Goal: Transaction & Acquisition: Purchase product/service

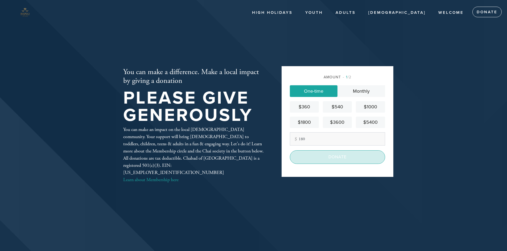
type input "180"
click at [307, 157] on input "Donate" at bounding box center [337, 157] width 95 height 13
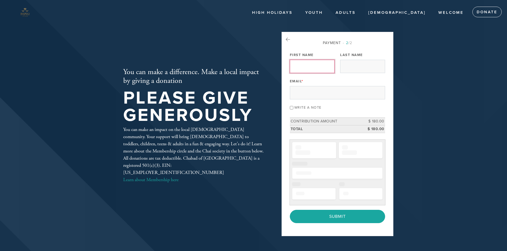
click at [308, 62] on input "First Name" at bounding box center [312, 66] width 45 height 13
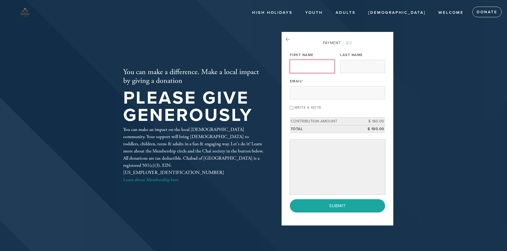
type input "[PERSON_NAME]"
click at [376, 65] on input "Last Name" at bounding box center [362, 66] width 45 height 13
type input "[PERSON_NAME]"
click at [328, 93] on input "Email *" at bounding box center [337, 92] width 95 height 13
click at [308, 95] on input "Email *" at bounding box center [337, 92] width 95 height 13
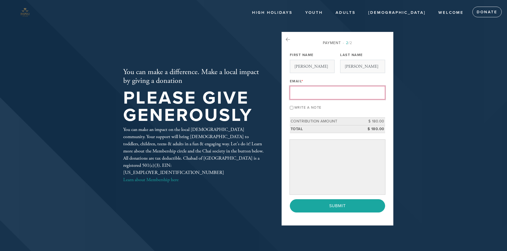
type input "[EMAIL_ADDRESS][DOMAIN_NAME]"
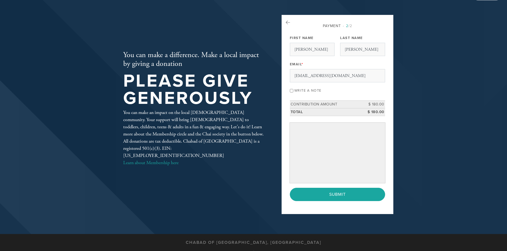
scroll to position [27, 0]
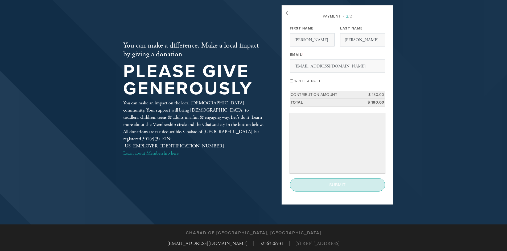
click at [332, 188] on input "Submit" at bounding box center [337, 185] width 95 height 13
